Goal: Task Accomplishment & Management: Complete application form

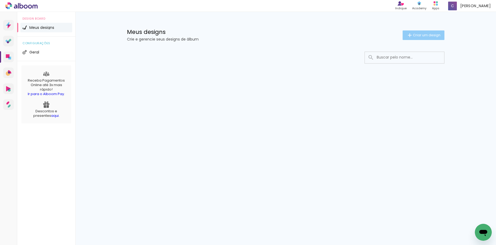
click at [416, 36] on span "Criar um design" at bounding box center [427, 34] width 28 height 3
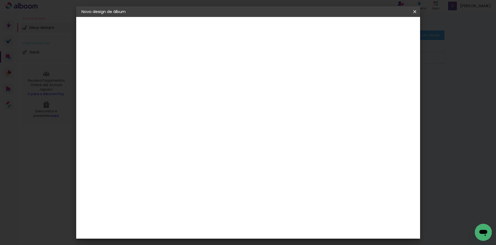
click at [168, 67] on input at bounding box center [168, 71] width 0 height 8
type input "teste"
type paper-input "teste"
drag, startPoint x: 169, startPoint y: 92, endPoint x: 146, endPoint y: 83, distance: 25.0
click at [167, 62] on div "Informações Dê um título ao seu álbum. Avançar" at bounding box center [168, 39] width 46 height 45
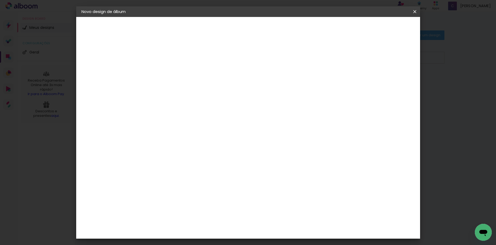
click at [112, 66] on iron-pages "Fornecedor Escolhendo fornecedor..." at bounding box center [110, 65] width 58 height 11
click at [222, 26] on paper-button "Avançar" at bounding box center [209, 28] width 26 height 9
click at [208, 101] on input at bounding box center [181, 100] width 53 height 7
click at [0, 0] on slot "Voltar" at bounding box center [0, 0] width 0 height 0
click at [0, 0] on slot "Avançar" at bounding box center [0, 0] width 0 height 0
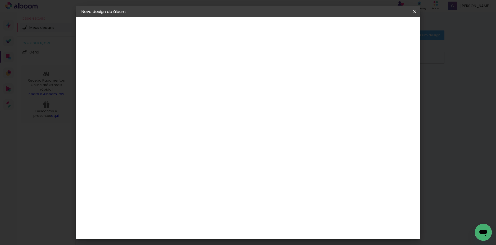
click at [208, 100] on input at bounding box center [181, 100] width 53 height 7
type input "dre"
type paper-input "dre"
click at [202, 115] on paper-item "DreambooksPro" at bounding box center [177, 120] width 49 height 12
click at [0, 0] on slot "Avançar" at bounding box center [0, 0] width 0 height 0
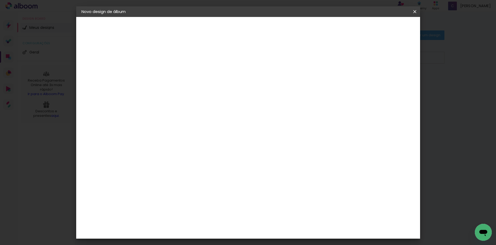
click at [415, 12] on iron-icon at bounding box center [415, 11] width 6 height 5
